Goal: Transaction & Acquisition: Obtain resource

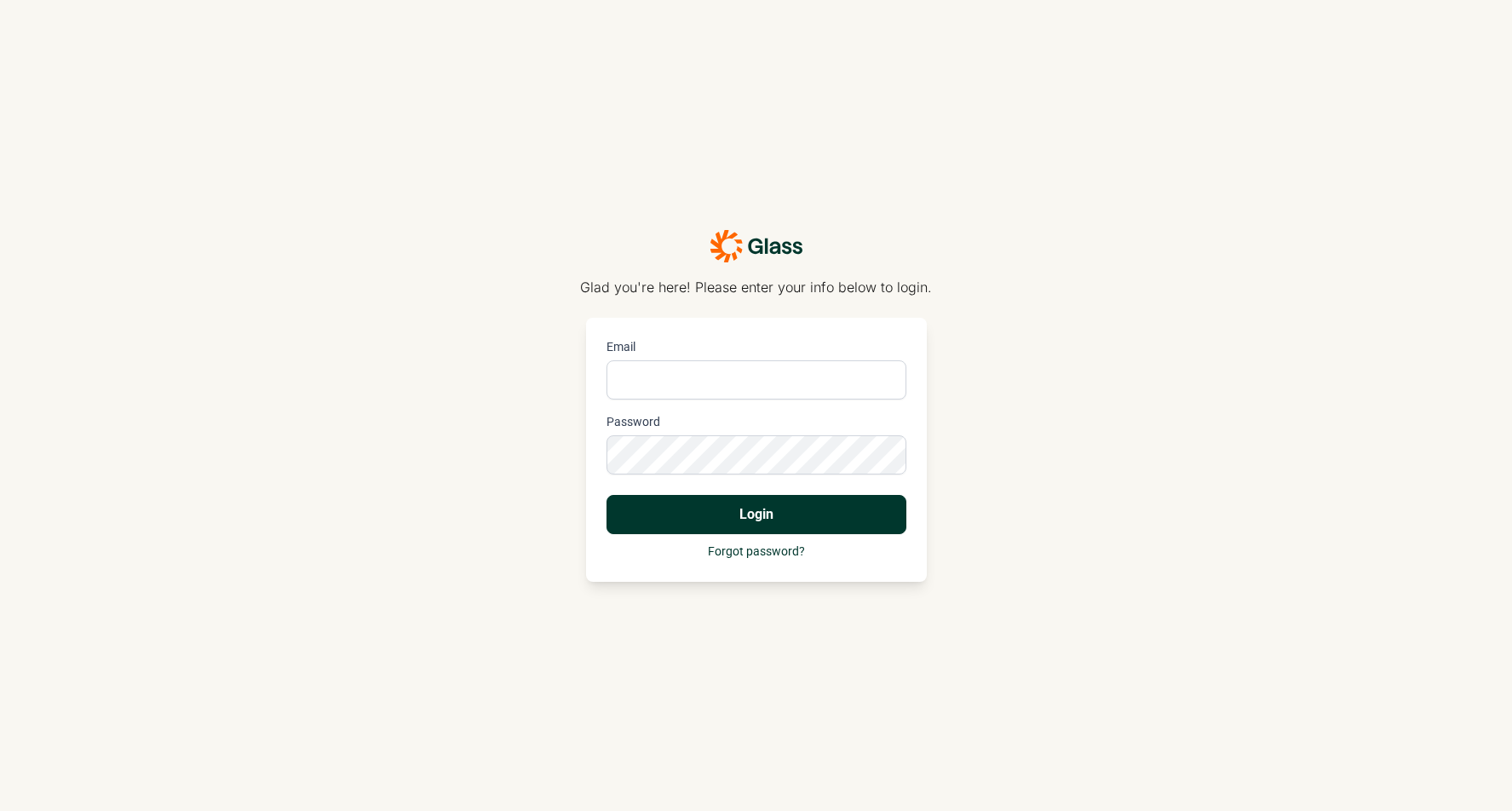
click at [710, 369] on input "Email" at bounding box center [757, 380] width 300 height 39
type input "[EMAIL_ADDRESS][PERSON_NAME][DOMAIN_NAME]"
click at [607, 495] on button "Login" at bounding box center [757, 514] width 300 height 39
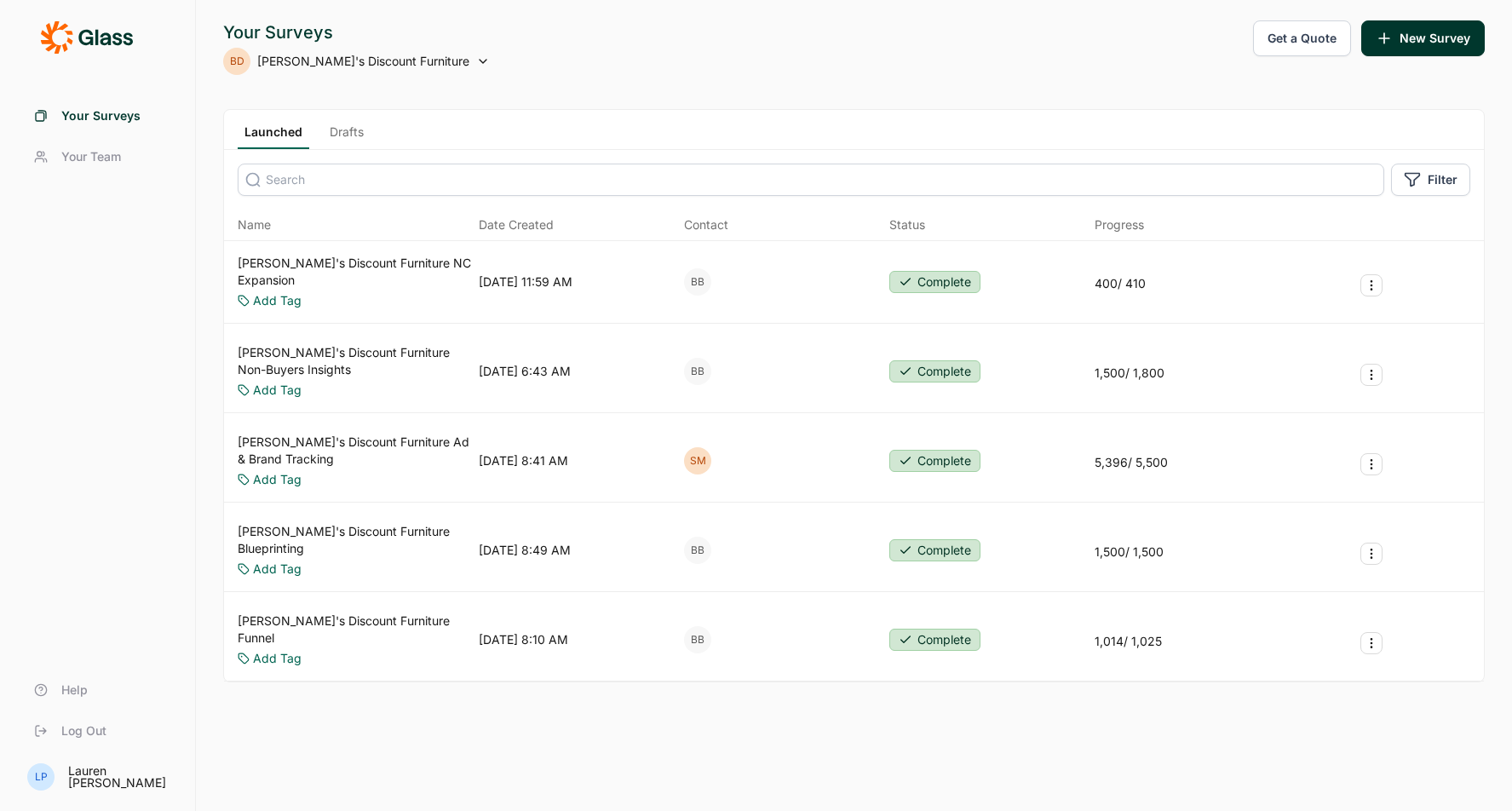
click at [1288, 42] on button "Get a Quote" at bounding box center [1303, 38] width 98 height 36
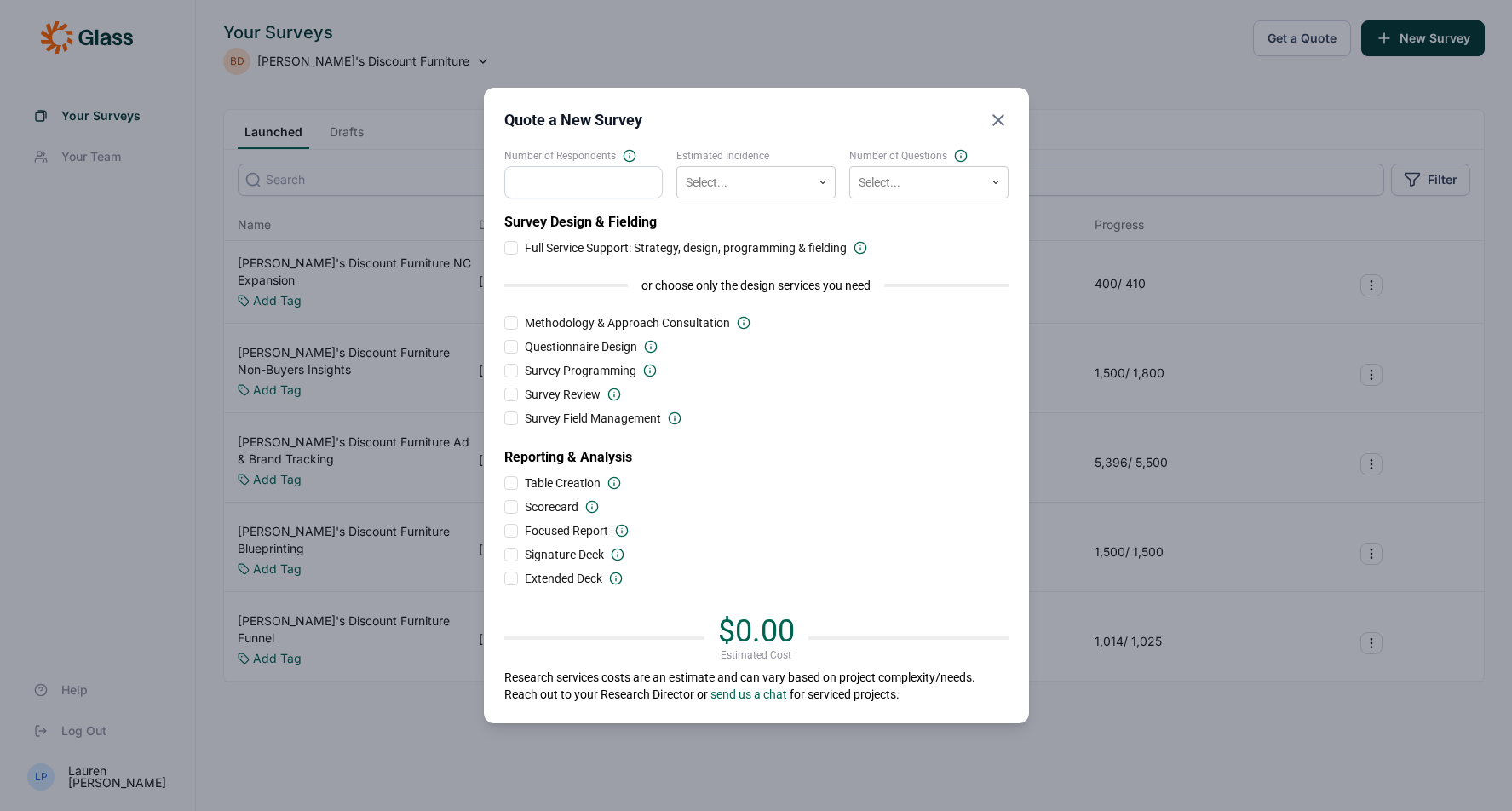
click at [559, 181] on input "Number of Respondents" at bounding box center [584, 182] width 159 height 32
click at [625, 156] on icon at bounding box center [629, 155] width 13 height 13
click at [625, 166] on input "Number of Respondents" at bounding box center [584, 182] width 159 height 32
click at [630, 154] on icon at bounding box center [629, 155] width 13 height 13
click at [630, 166] on input "Number of Respondents" at bounding box center [584, 182] width 159 height 32
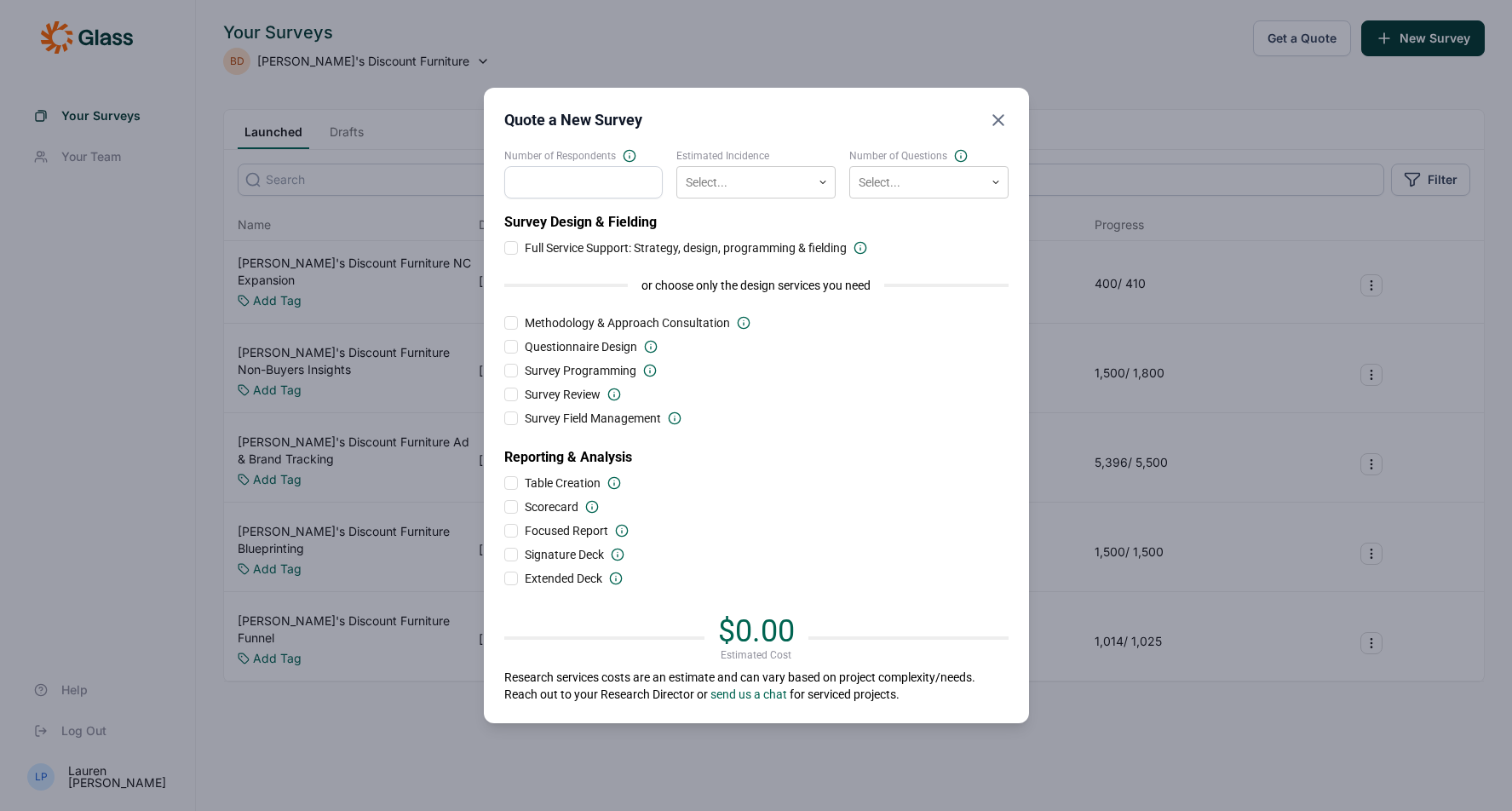
click at [610, 178] on input "Number of Respondents" at bounding box center [584, 182] width 159 height 32
click at [616, 188] on input "Number of Respondents" at bounding box center [584, 182] width 159 height 32
click at [598, 184] on input "Number of Respondents" at bounding box center [584, 182] width 159 height 32
type input "1070"
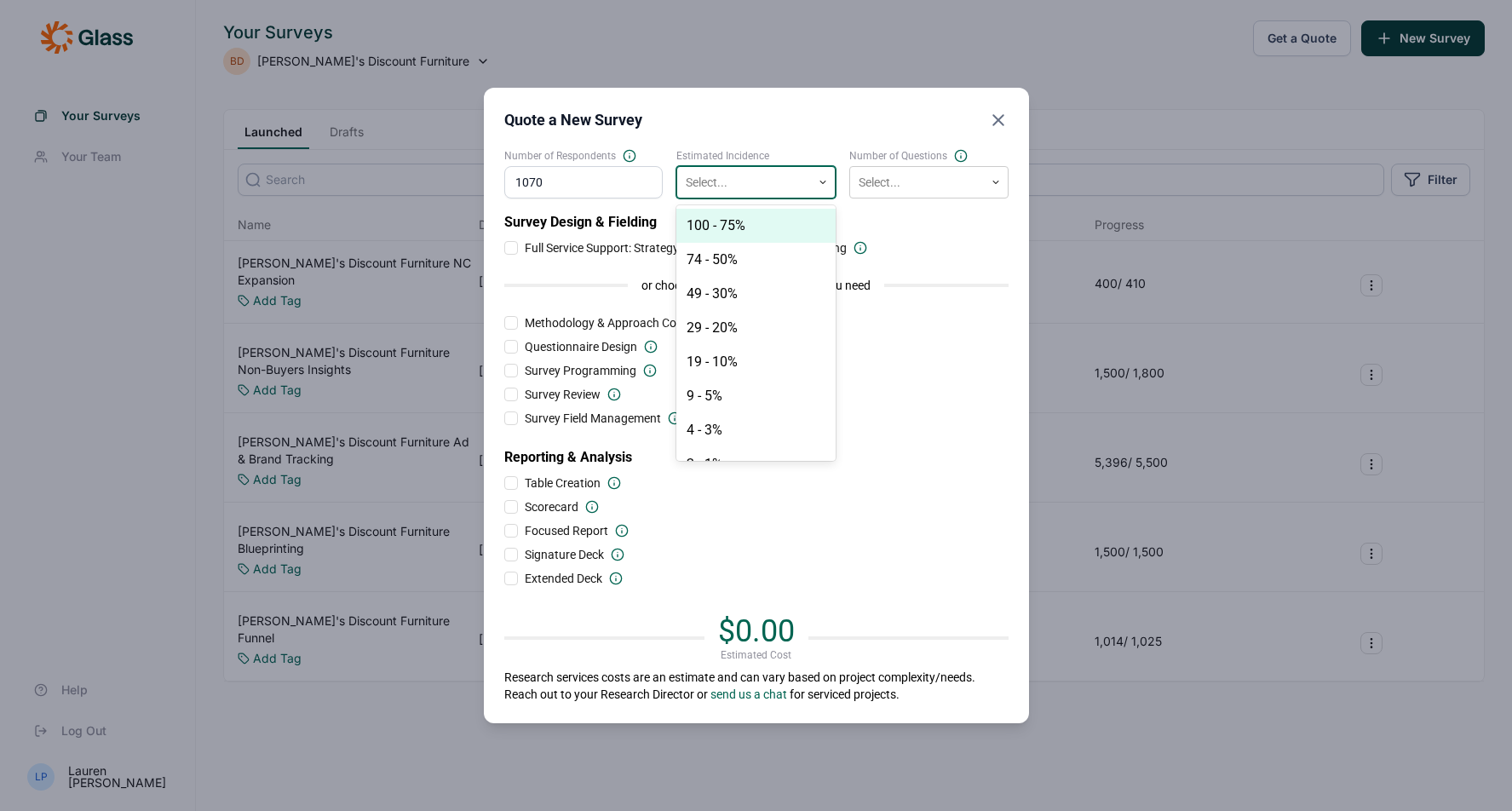
click at [724, 178] on div at bounding box center [744, 183] width 117 height 21
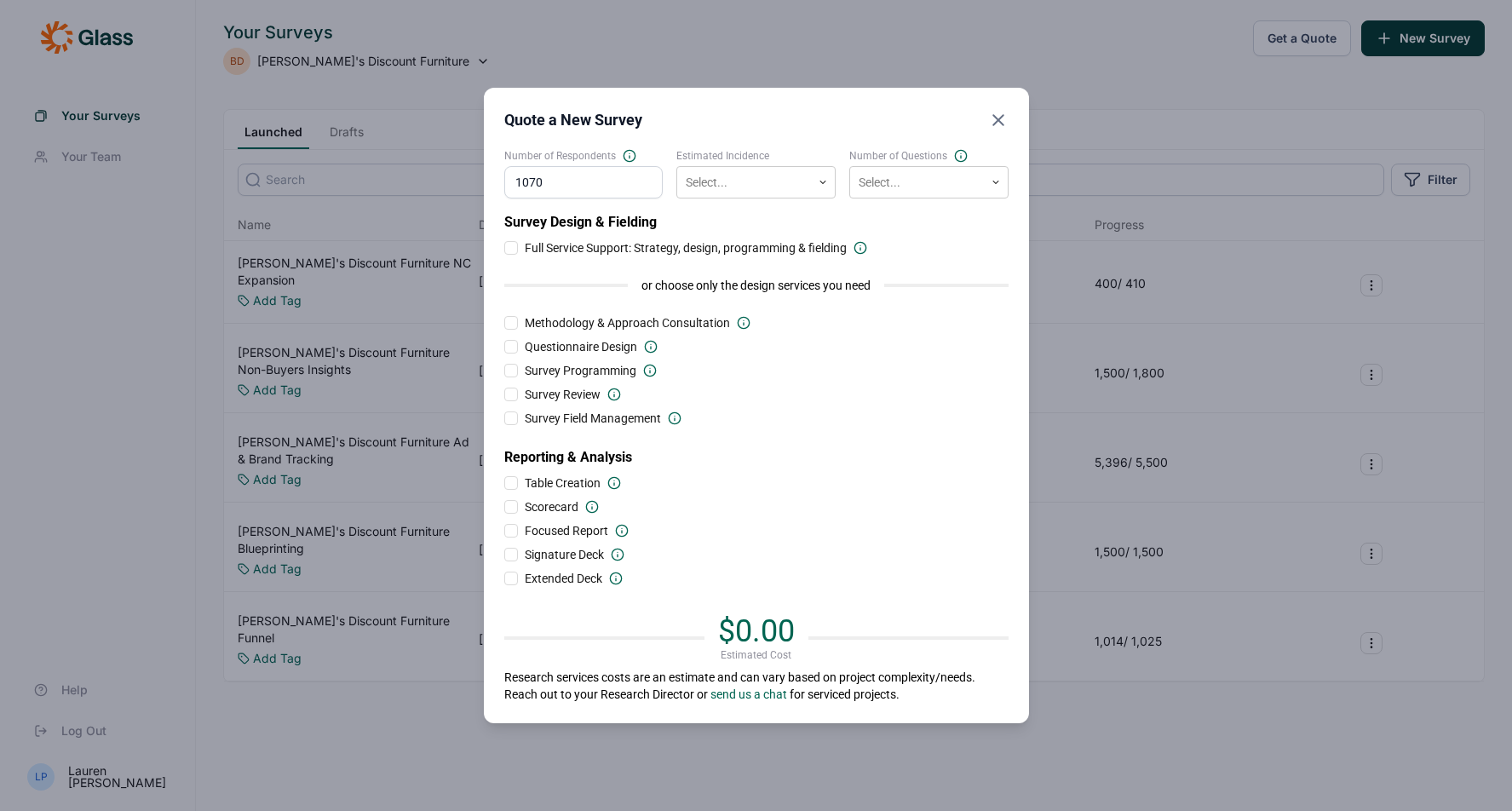
click at [767, 149] on label "Estimated Incidence" at bounding box center [756, 155] width 159 height 13
click at [740, 187] on div at bounding box center [744, 183] width 117 height 21
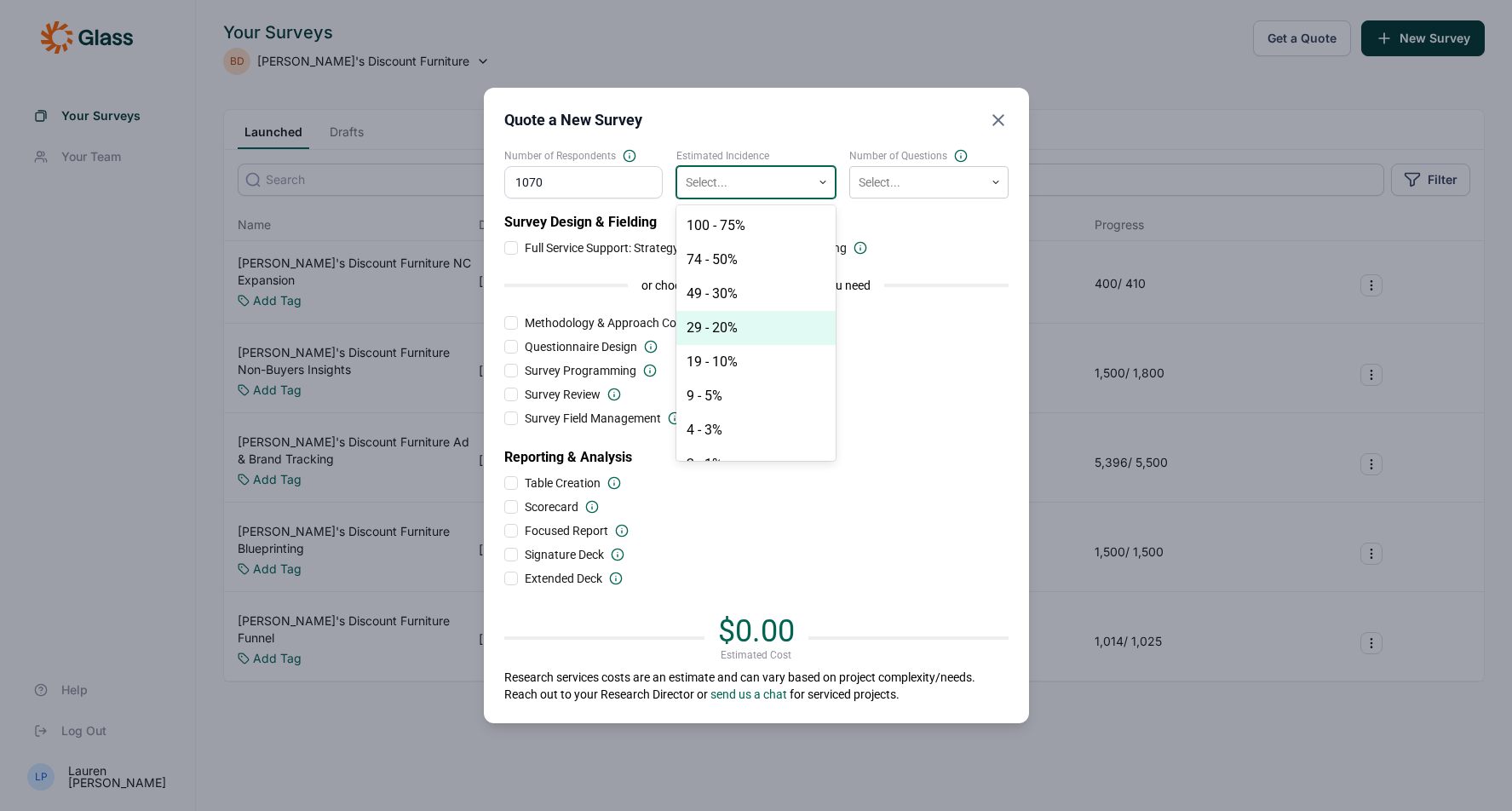
click at [745, 327] on div "29 - 20%" at bounding box center [756, 328] width 159 height 34
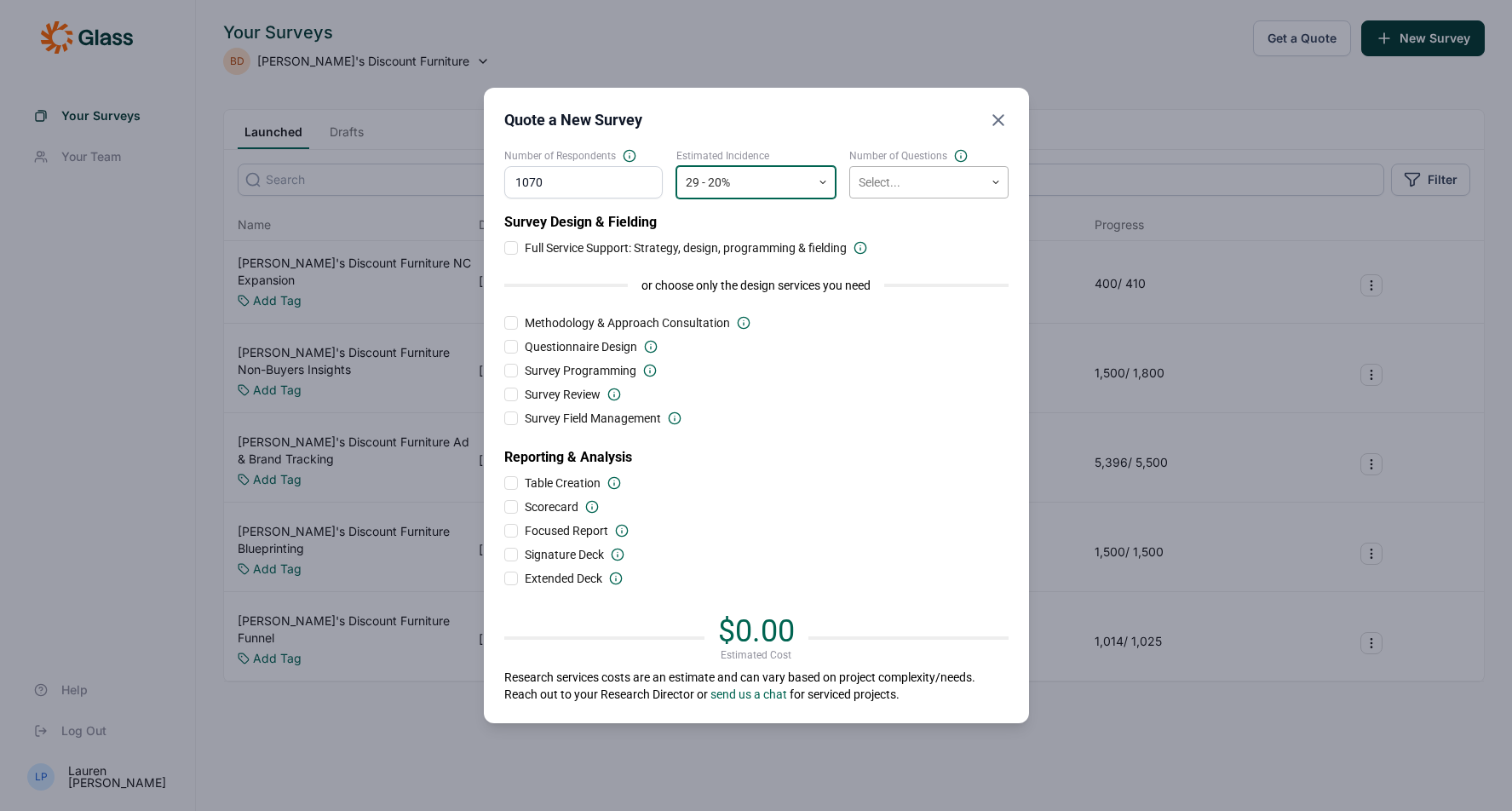
click at [912, 181] on div at bounding box center [917, 183] width 117 height 21
click at [819, 553] on div "Signature Deck" at bounding box center [756, 554] width 504 height 17
click at [1465, 356] on div "Quote a New Survey Number of Respondents 1070 Estimated Incidence 29 - 20% Numb…" at bounding box center [756, 406] width 1512 height 811
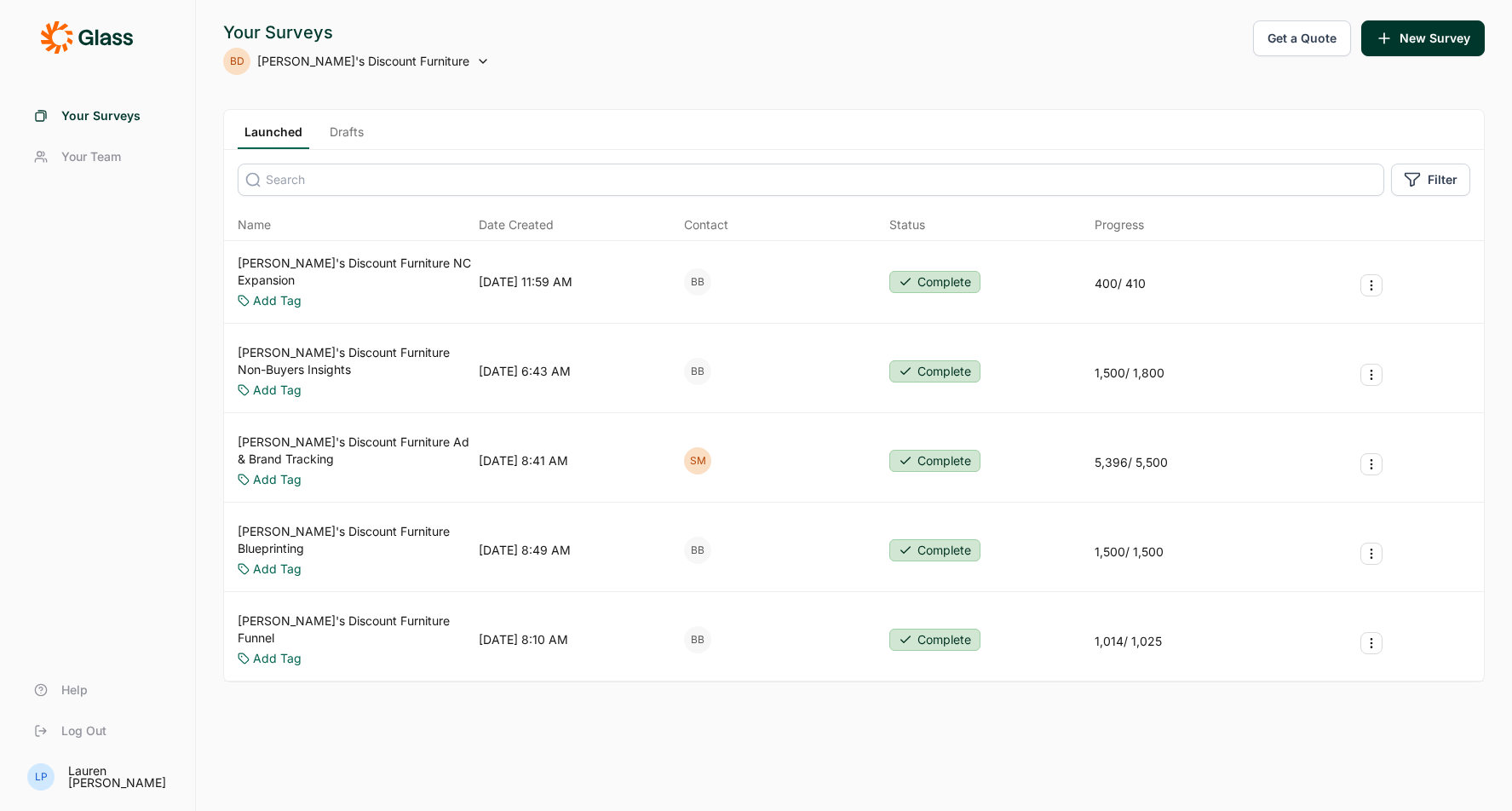
click at [1308, 45] on button "Get a Quote" at bounding box center [1303, 38] width 98 height 36
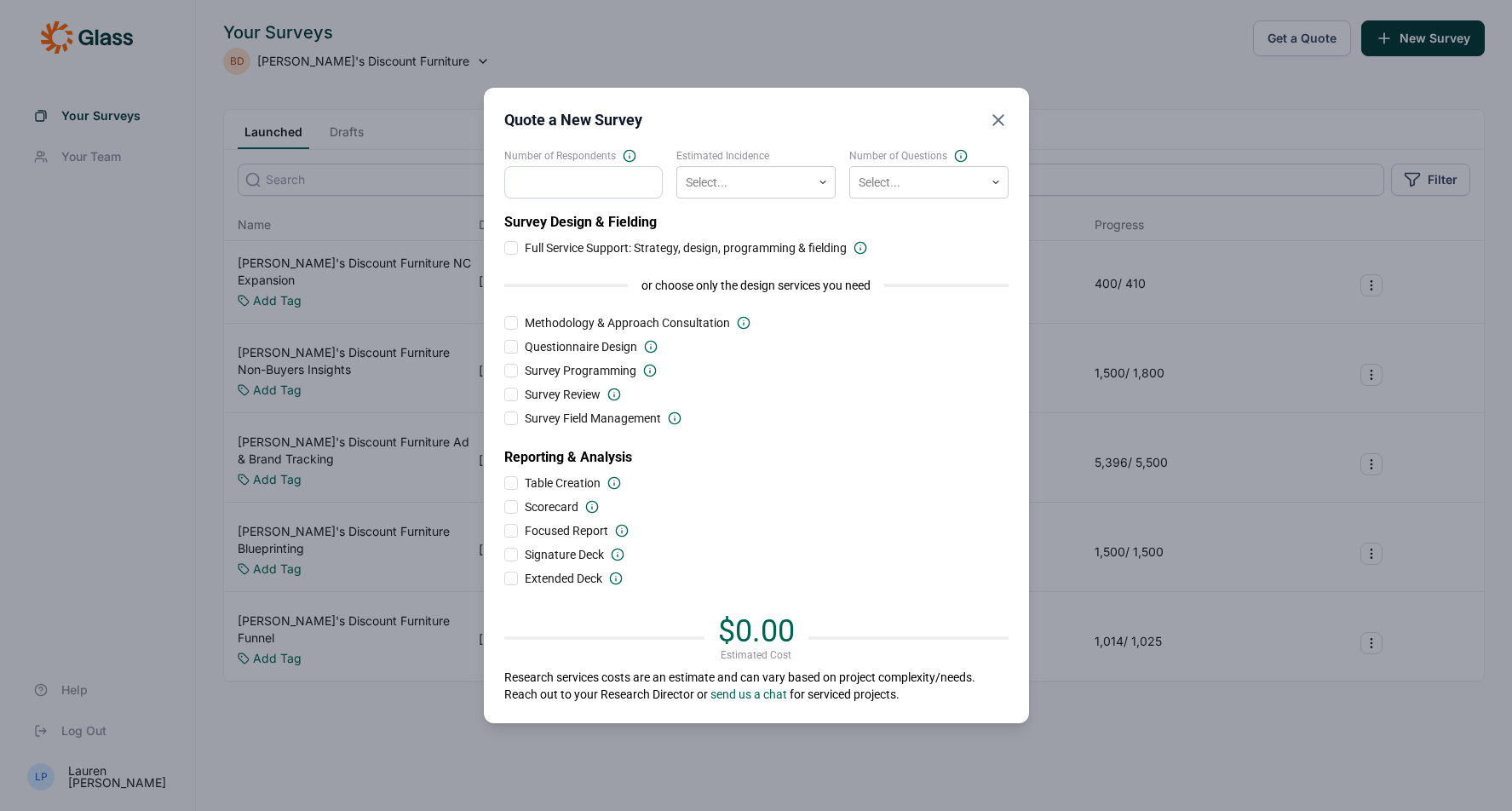
click at [580, 188] on input "Number of Respondents" at bounding box center [584, 182] width 159 height 32
type input "1070"
click at [760, 187] on div at bounding box center [744, 183] width 117 height 21
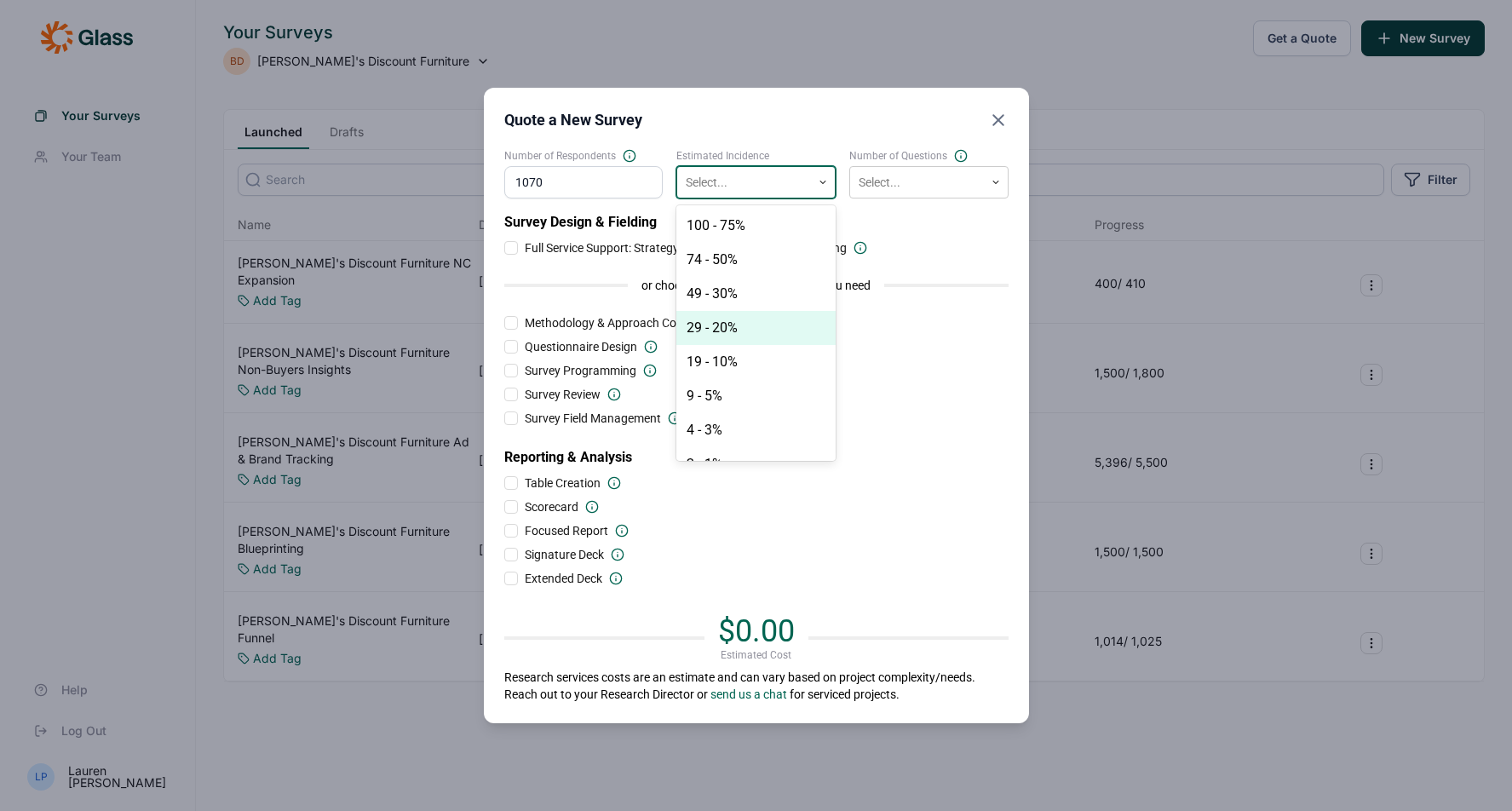
click at [727, 331] on div "29 - 20%" at bounding box center [756, 328] width 159 height 34
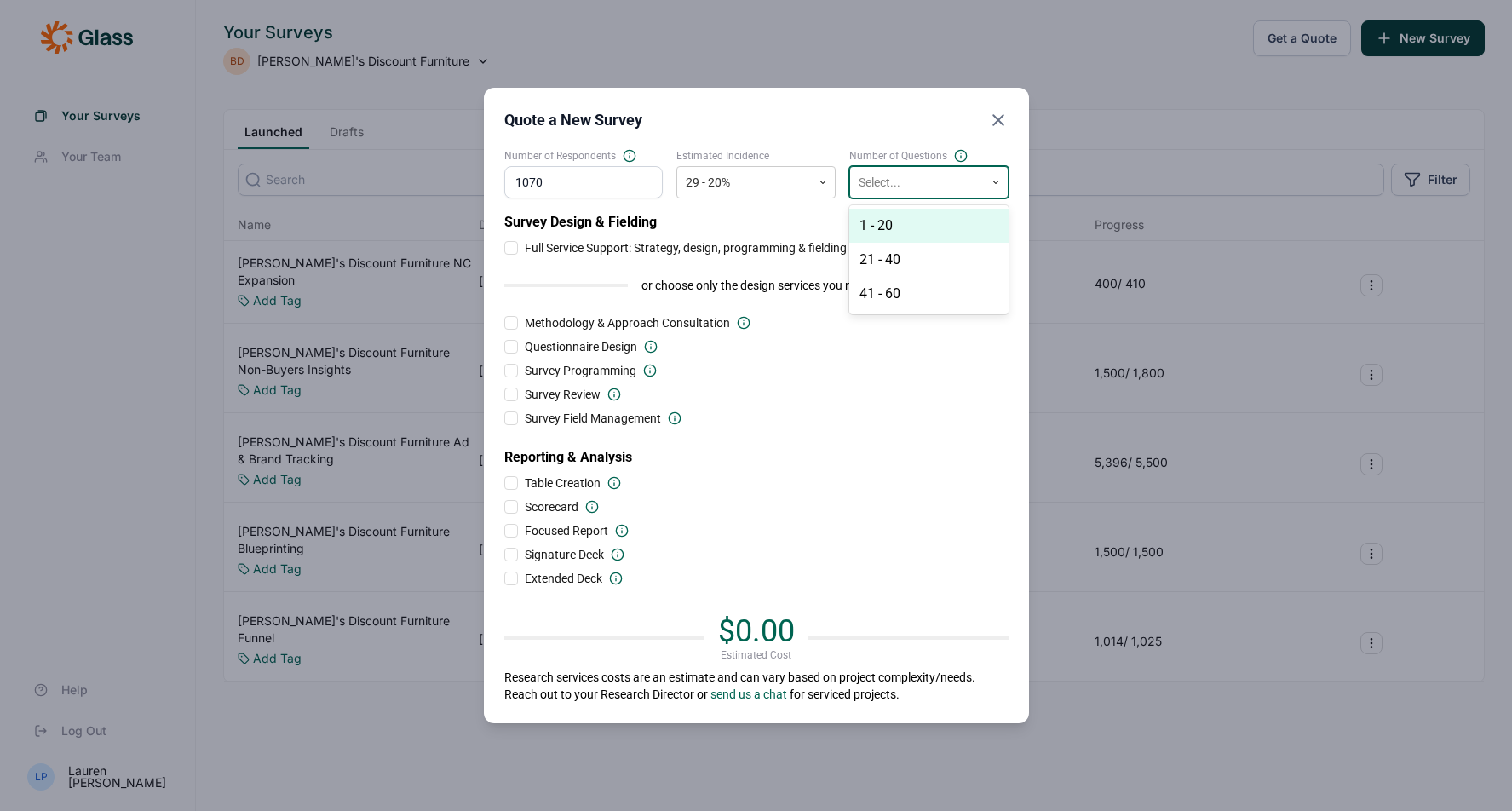
click at [912, 186] on div at bounding box center [917, 183] width 117 height 21
click at [893, 262] on div "21 - 40" at bounding box center [929, 260] width 159 height 34
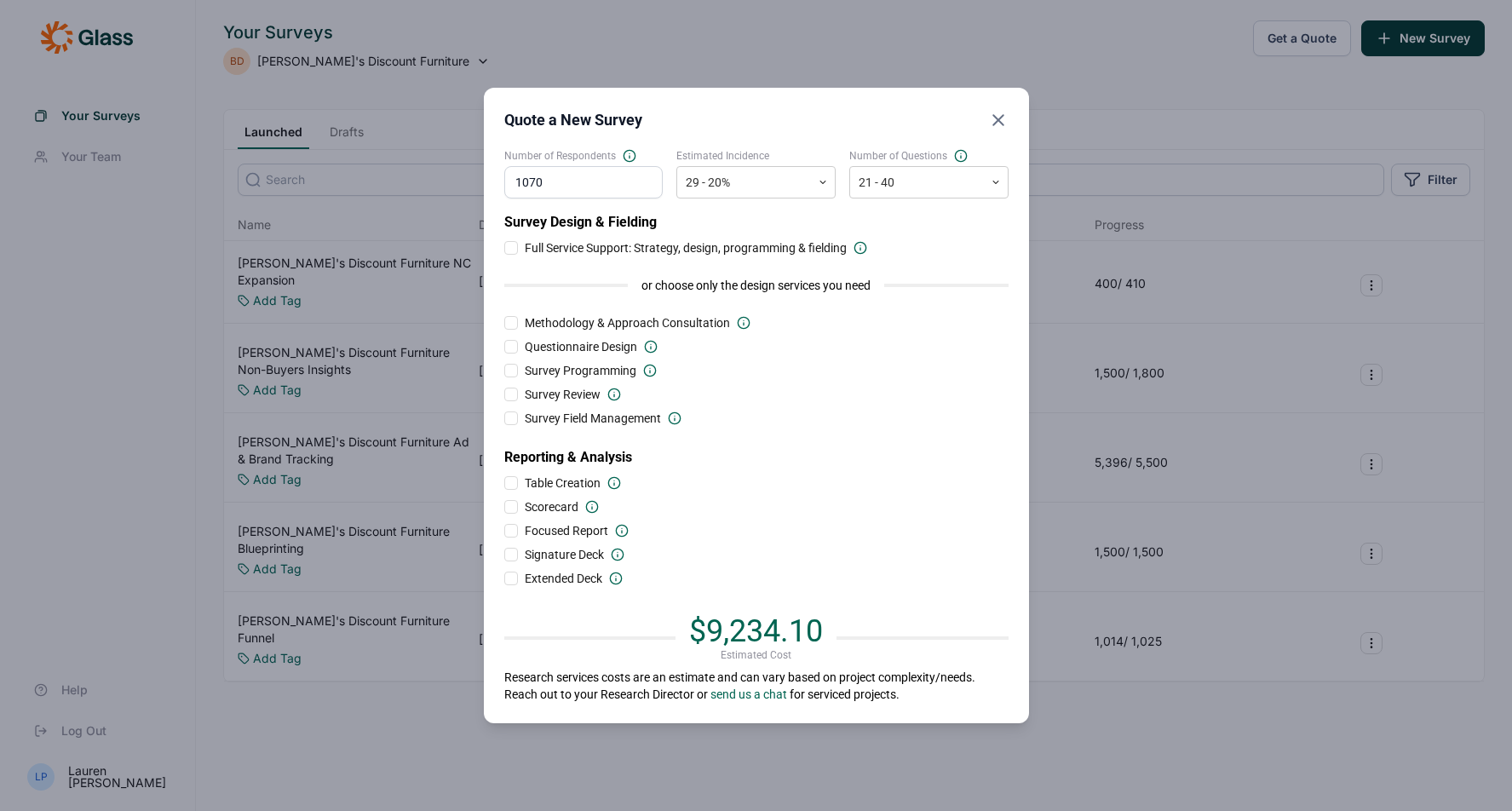
click at [513, 247] on div at bounding box center [510, 247] width 13 height 13
click at [504, 247] on input "Full Service Support: Strategy, design, programming & fielding" at bounding box center [504, 247] width 0 height 0
click at [513, 247] on div at bounding box center [511, 248] width 9 height 9
click at [504, 247] on input "Full Service Support: Strategy, design, programming & fielding" at bounding box center [504, 247] width 0 height 0
click at [515, 370] on div at bounding box center [510, 370] width 13 height 13
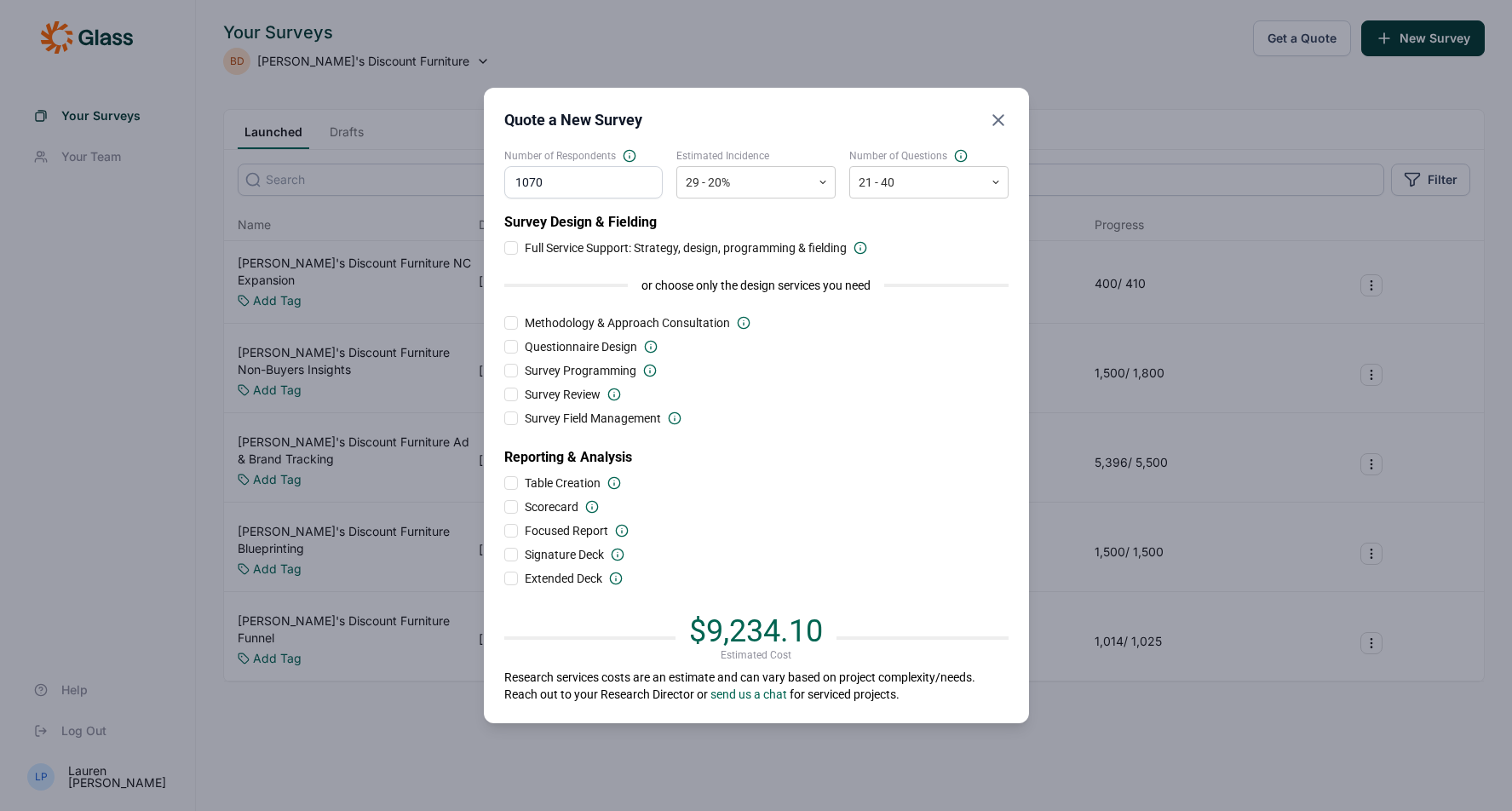
click at [504, 371] on input "Survey Programming" at bounding box center [504, 371] width 0 height 0
click at [615, 395] on icon at bounding box center [614, 394] width 13 height 13
click at [504, 394] on input "Survey Review" at bounding box center [504, 394] width 0 height 0
click at [512, 393] on div at bounding box center [511, 395] width 9 height 9
click at [504, 394] on input "Survey Review" at bounding box center [504, 394] width 0 height 0
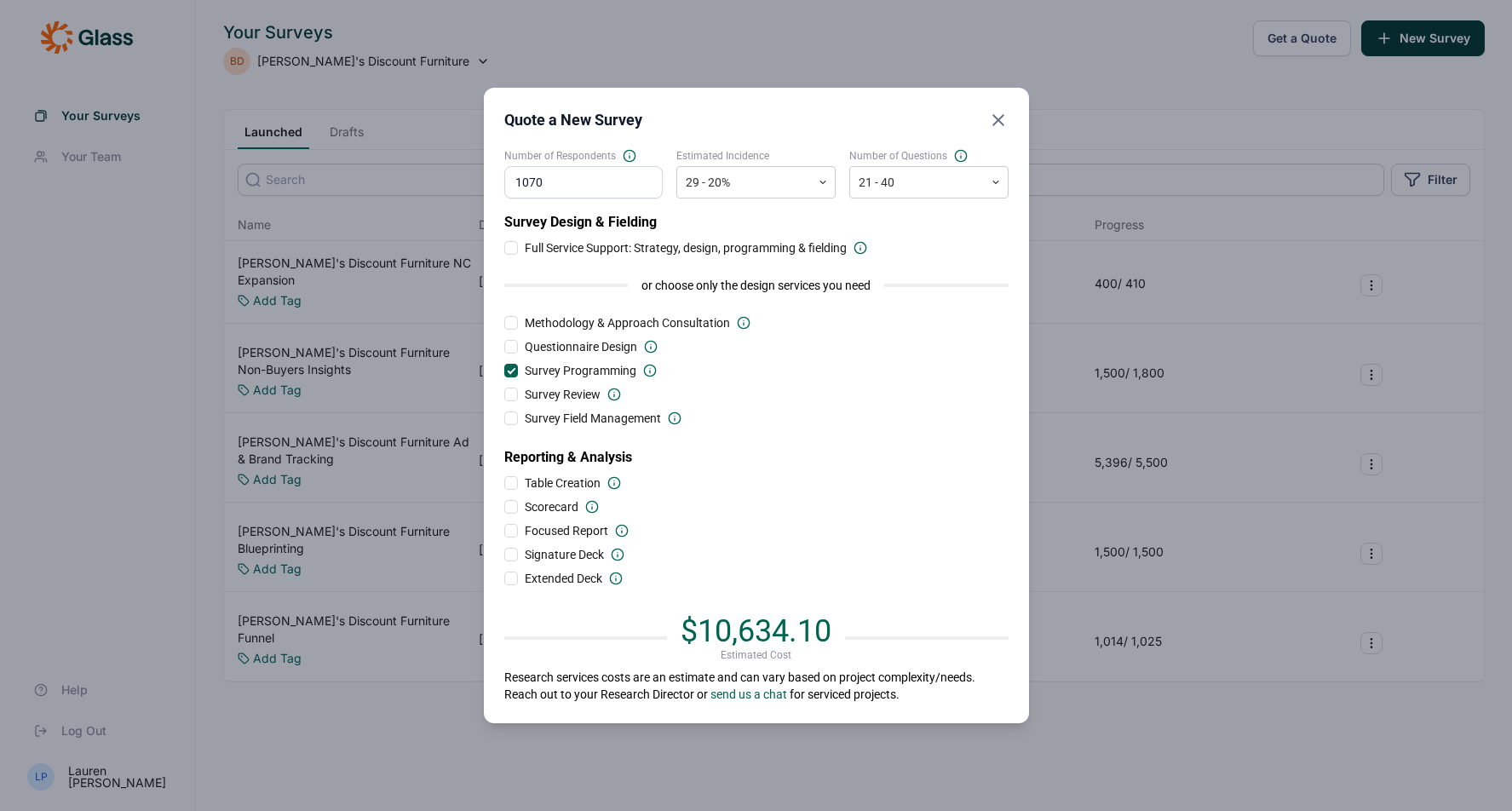
click at [509, 414] on div at bounding box center [510, 418] width 13 height 13
click at [504, 418] on input "Survey Field Management" at bounding box center [504, 418] width 0 height 0
click at [508, 527] on div at bounding box center [510, 530] width 13 height 13
click at [504, 531] on input "Focused Report" at bounding box center [504, 531] width 0 height 0
click at [507, 482] on div at bounding box center [510, 482] width 13 height 13
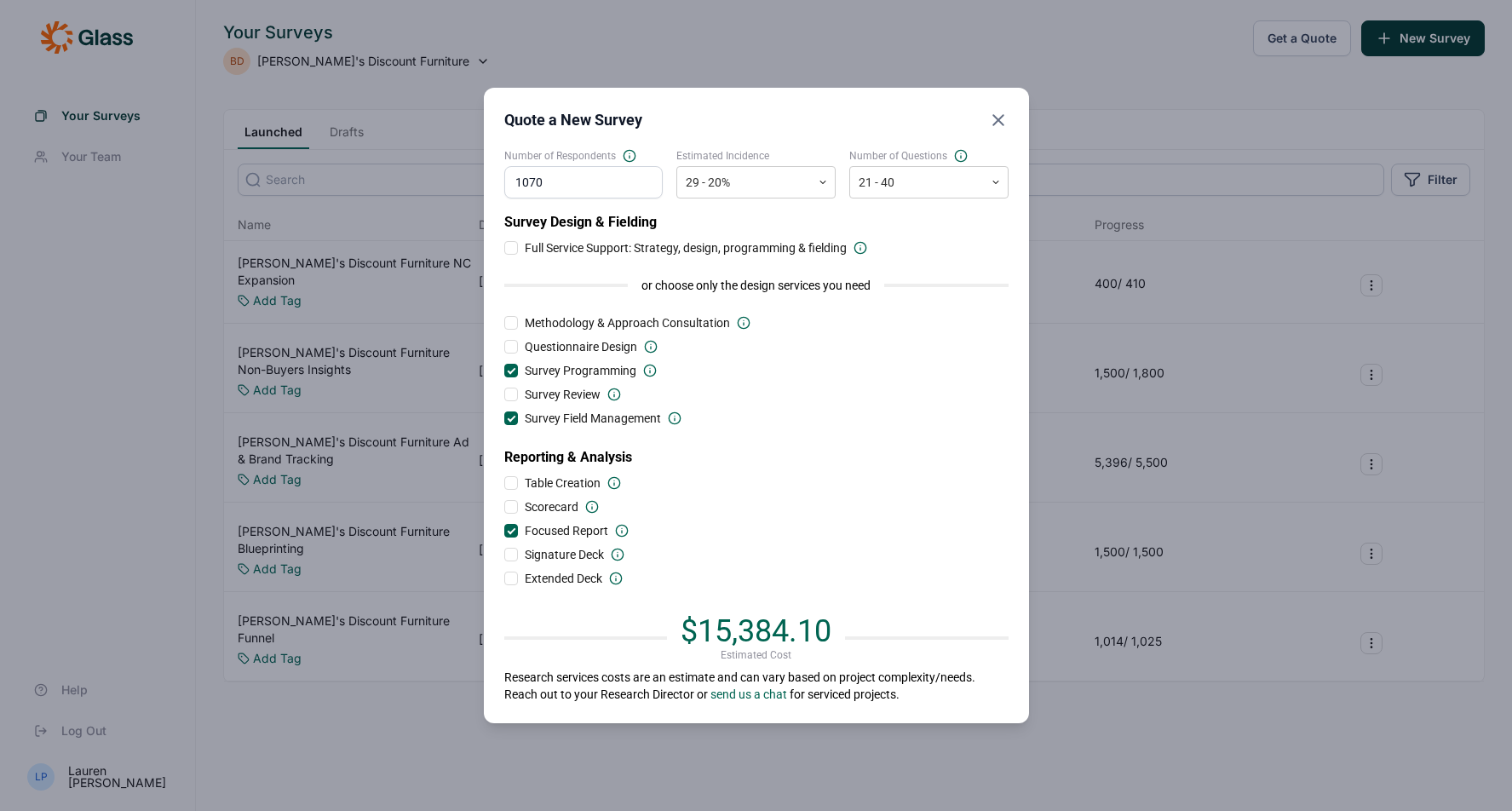
click at [504, 483] on input "Table Creation" at bounding box center [504, 483] width 0 height 0
click at [511, 549] on div at bounding box center [510, 554] width 13 height 13
click at [504, 555] on input "Signature Deck" at bounding box center [504, 555] width 0 height 0
click at [513, 527] on div at bounding box center [511, 531] width 9 height 9
click at [504, 531] on input "Focused Report" at bounding box center [504, 531] width 0 height 0
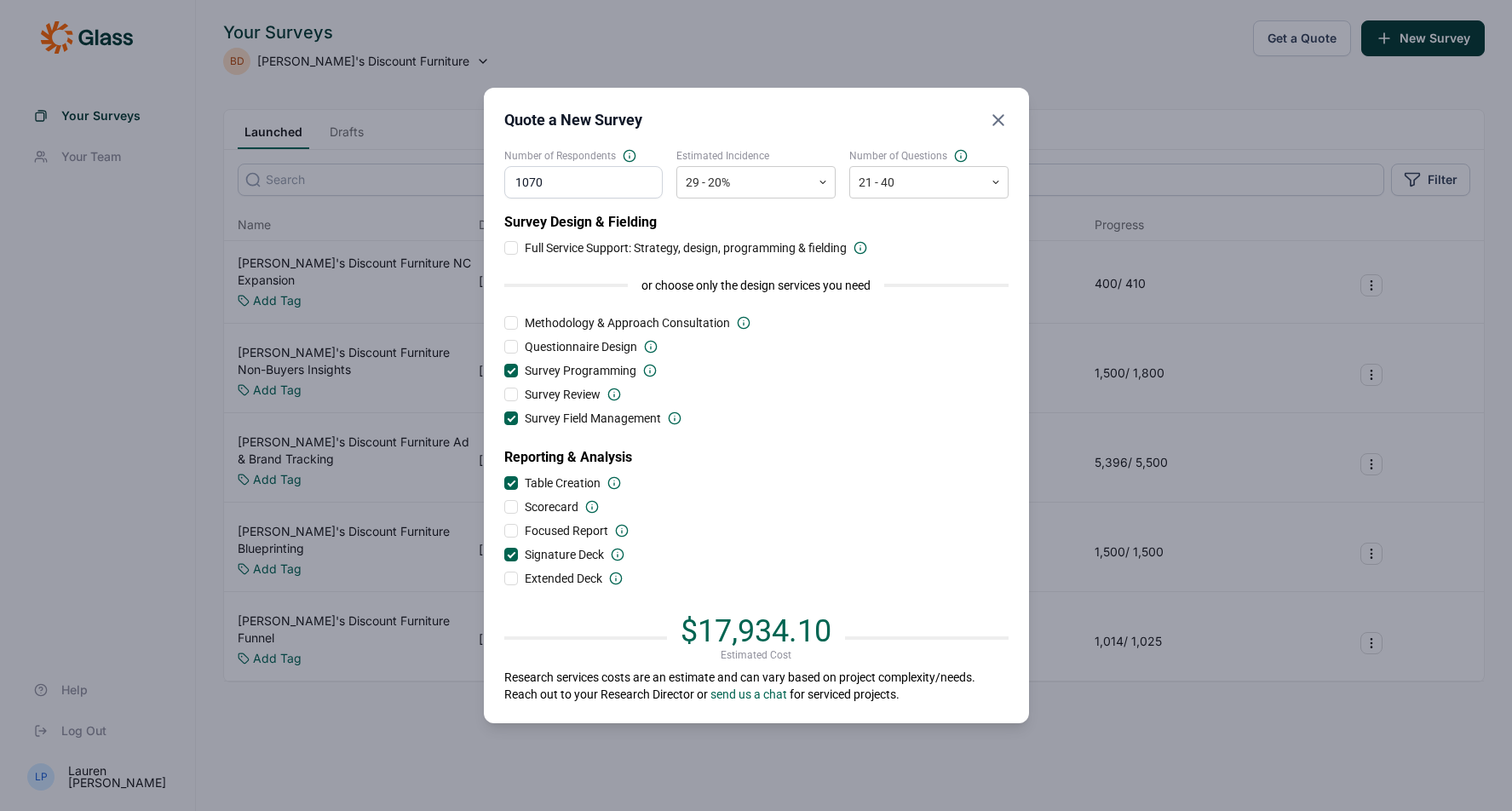
click at [511, 481] on div at bounding box center [511, 483] width 9 height 9
click at [504, 483] on input "Table Creation" at bounding box center [504, 483] width 0 height 0
click at [513, 556] on div at bounding box center [511, 555] width 9 height 9
click at [504, 555] on input "Signature Deck" at bounding box center [504, 555] width 0 height 0
click at [513, 553] on div at bounding box center [510, 554] width 13 height 13
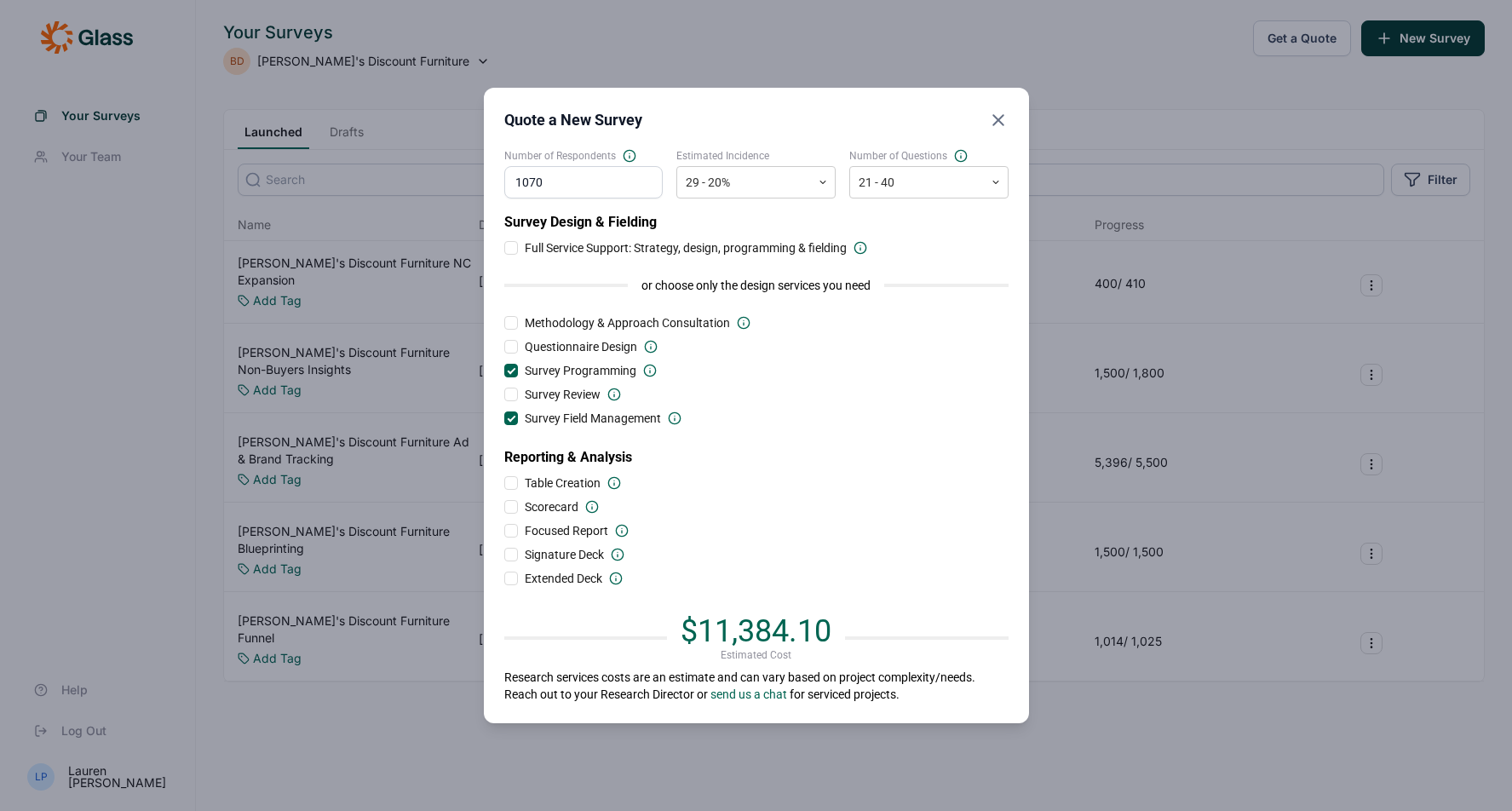
click at [504, 555] on input "Signature Deck" at bounding box center [504, 555] width 0 height 0
click at [513, 553] on div at bounding box center [511, 555] width 9 height 9
click at [504, 555] on input "Signature Deck" at bounding box center [504, 555] width 0 height 0
click at [514, 478] on div at bounding box center [510, 482] width 13 height 13
click at [504, 483] on input "Table Creation" at bounding box center [504, 483] width 0 height 0
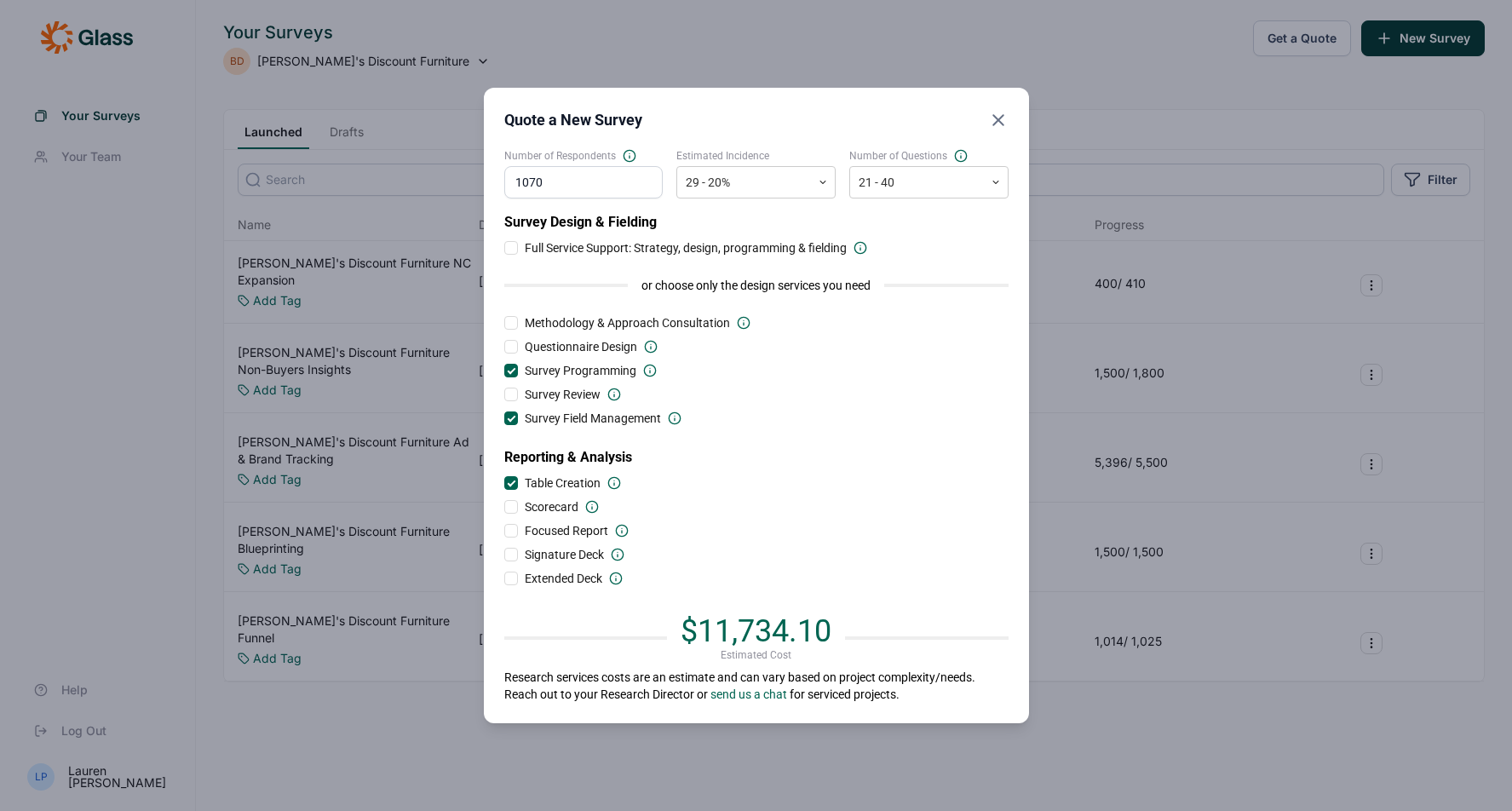
click at [513, 503] on div at bounding box center [510, 506] width 13 height 13
click at [504, 506] on input "Scorecard" at bounding box center [504, 506] width 0 height 0
click at [513, 503] on div at bounding box center [511, 507] width 9 height 9
click at [504, 506] on input "Scorecard" at bounding box center [504, 506] width 0 height 0
click at [511, 527] on div at bounding box center [510, 530] width 13 height 13
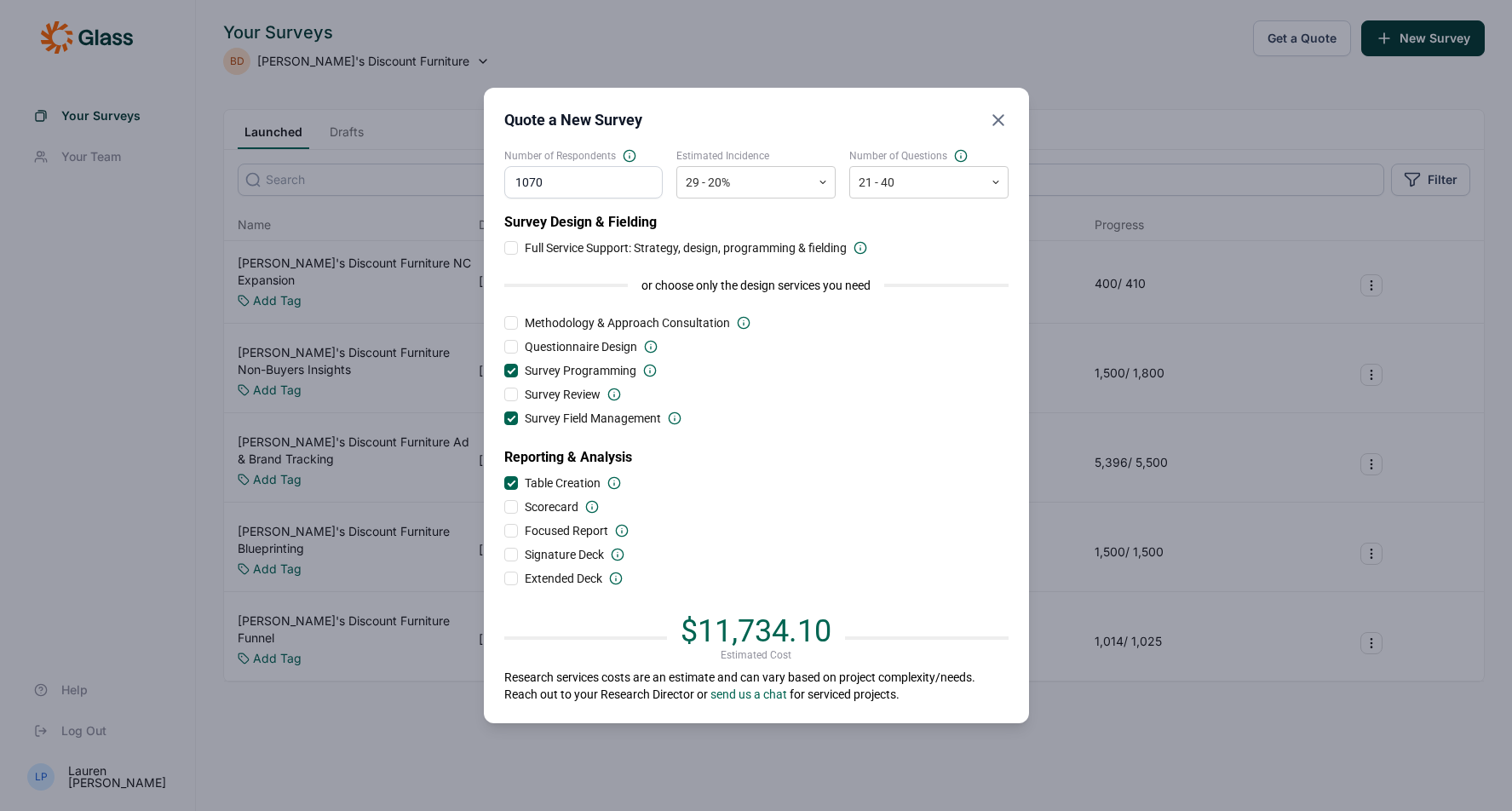
click at [504, 531] on input "Focused Report" at bounding box center [504, 531] width 0 height 0
click at [223, 354] on div "Quote a New Survey Number of Respondents 1070 Estimated Incidence 29 - 20% Numb…" at bounding box center [756, 406] width 1512 height 811
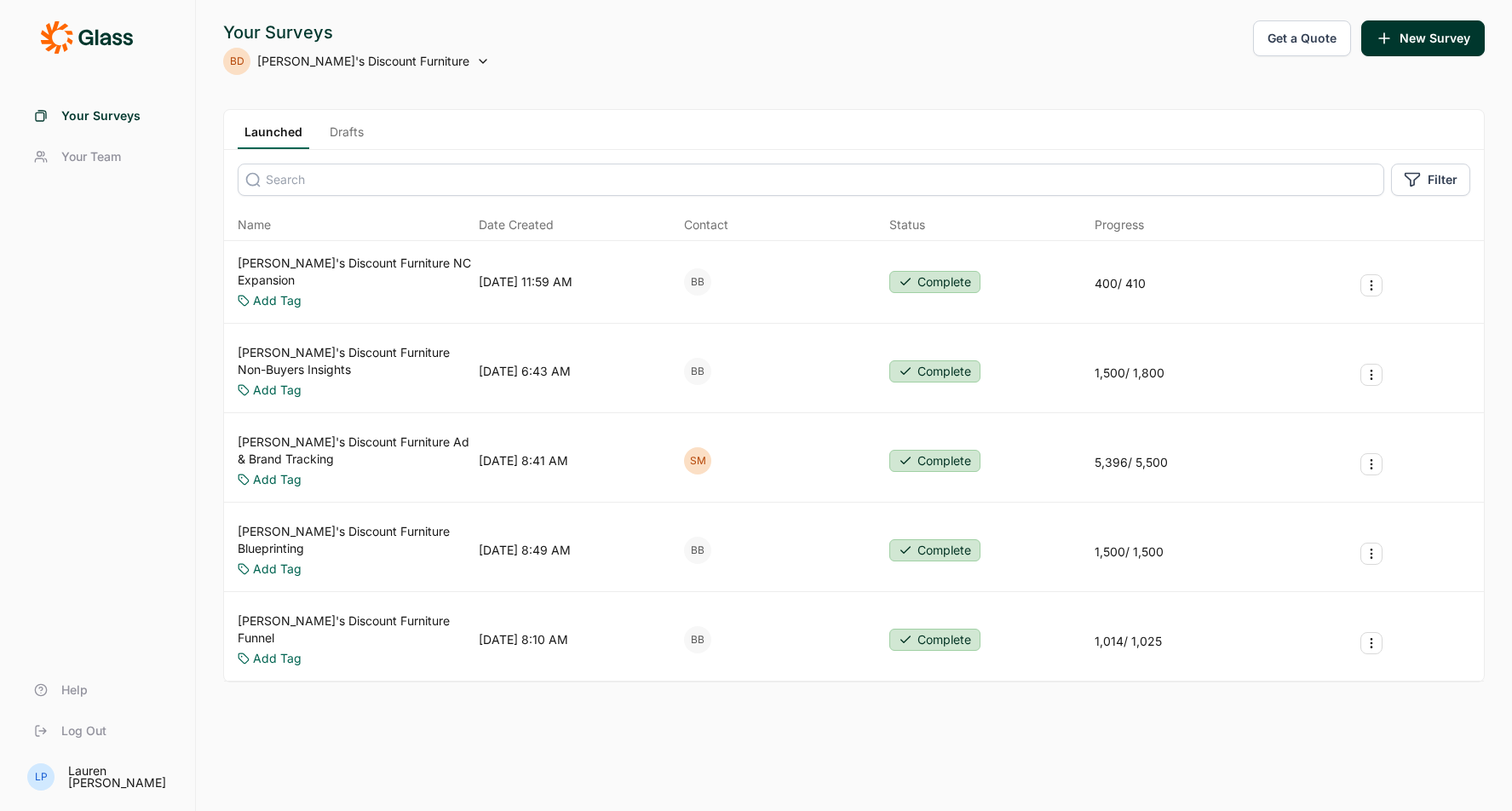
click at [353, 131] on link "Drafts" at bounding box center [346, 136] width 47 height 26
